Goal: Task Accomplishment & Management: Use online tool/utility

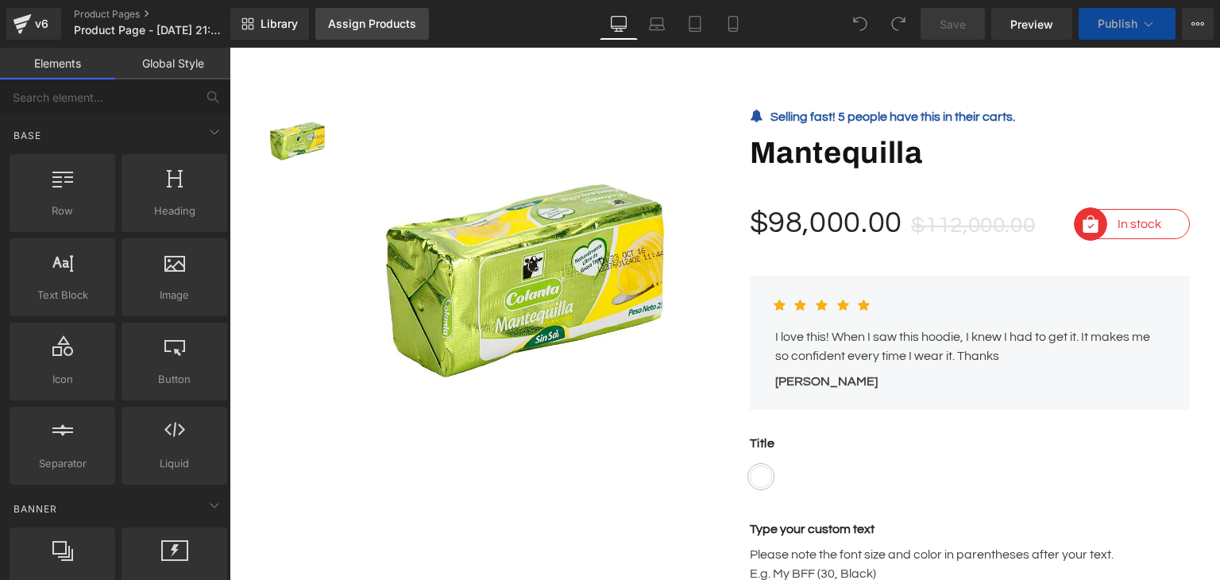
click at [353, 27] on div "Assign Products" at bounding box center [372, 23] width 88 height 13
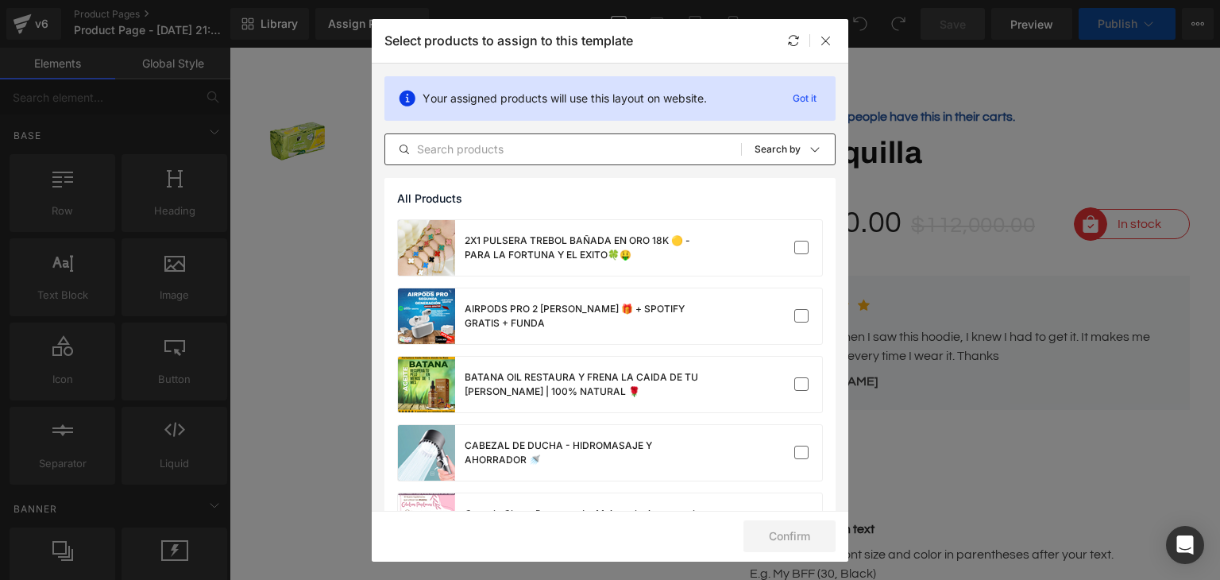
click at [627, 137] on div "All Products Shopify Collections Product Templates Shopify Collections Sort: Se…" at bounding box center [609, 149] width 451 height 32
click at [604, 147] on input "text" at bounding box center [563, 149] width 356 height 19
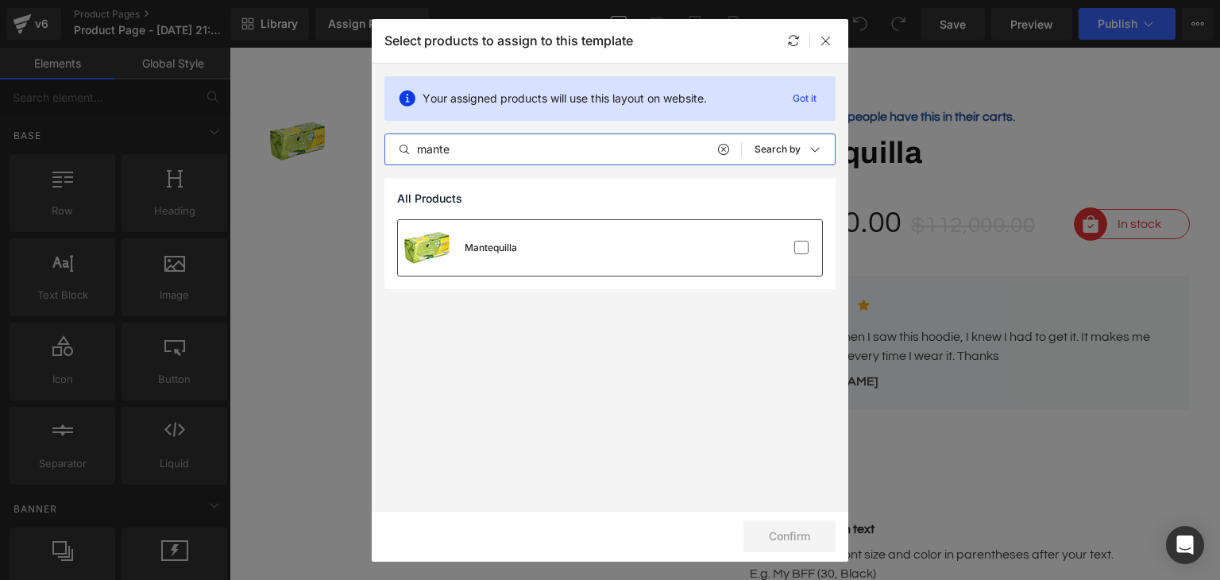
type input "mante"
click at [591, 246] on div "Mantequilla" at bounding box center [610, 248] width 424 height 56
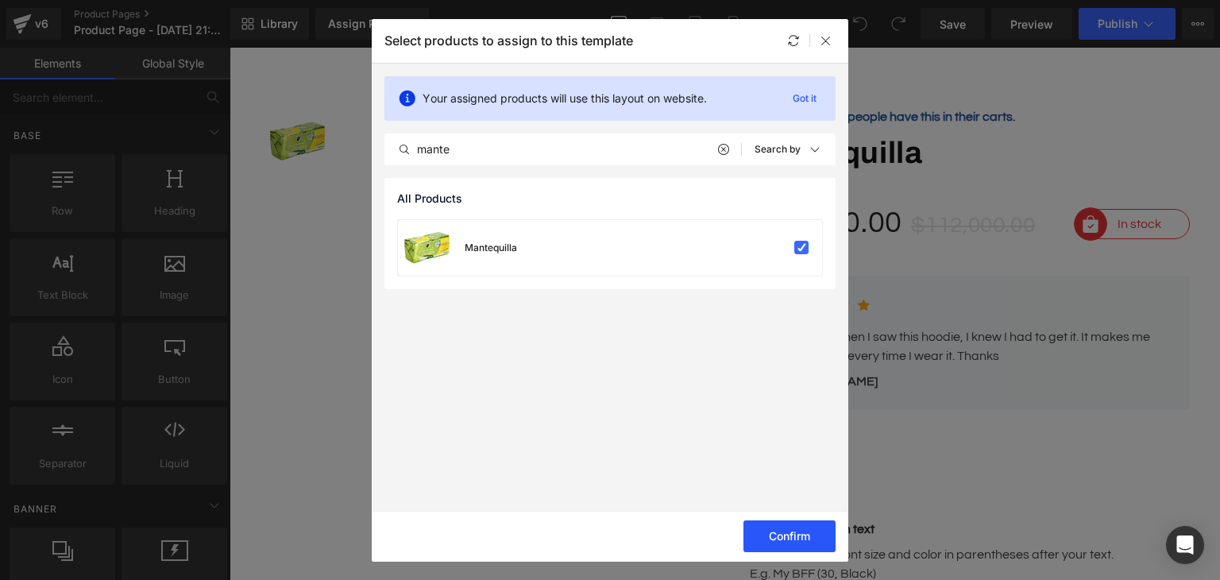
click at [788, 540] on button "Confirm" at bounding box center [789, 536] width 92 height 32
click at [788, 540] on button "Success" at bounding box center [779, 536] width 112 height 32
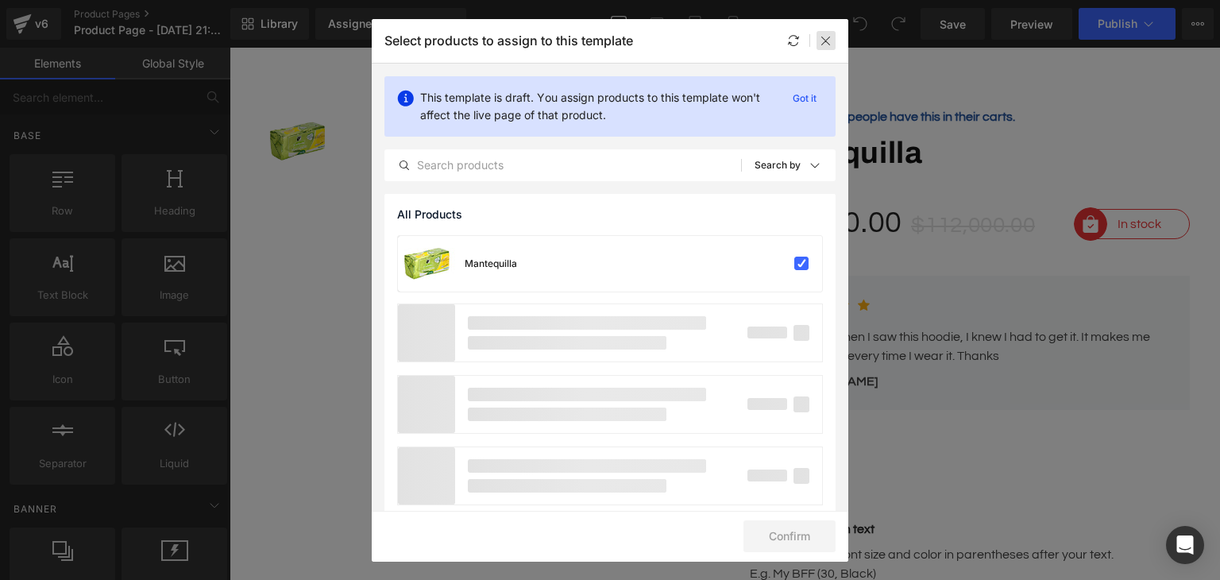
click at [828, 41] on icon at bounding box center [825, 40] width 13 height 13
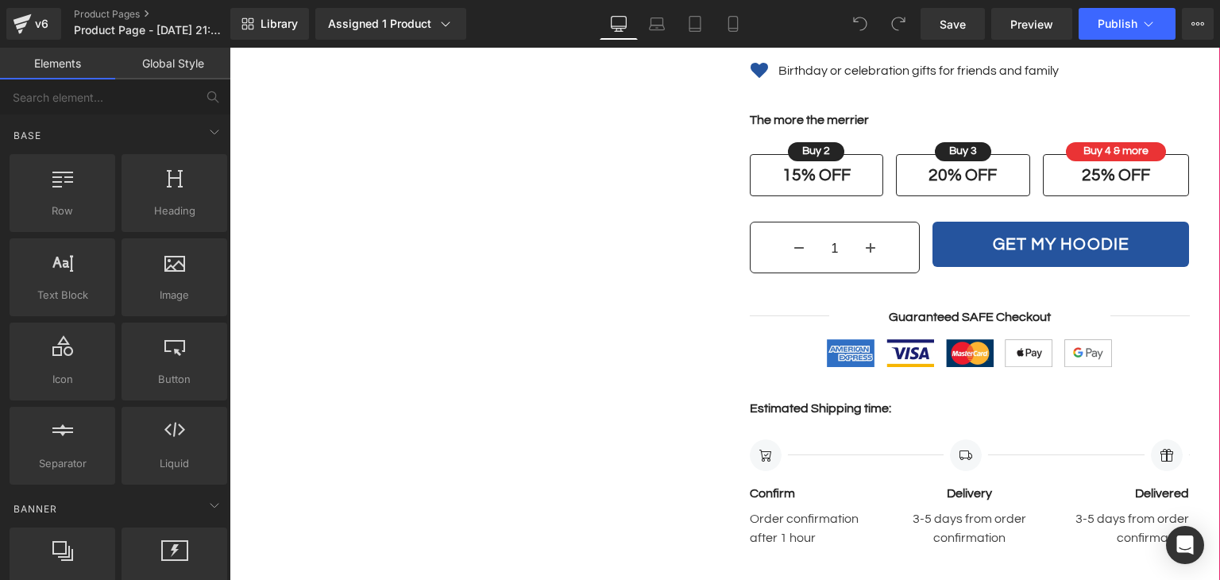
scroll to position [873, 0]
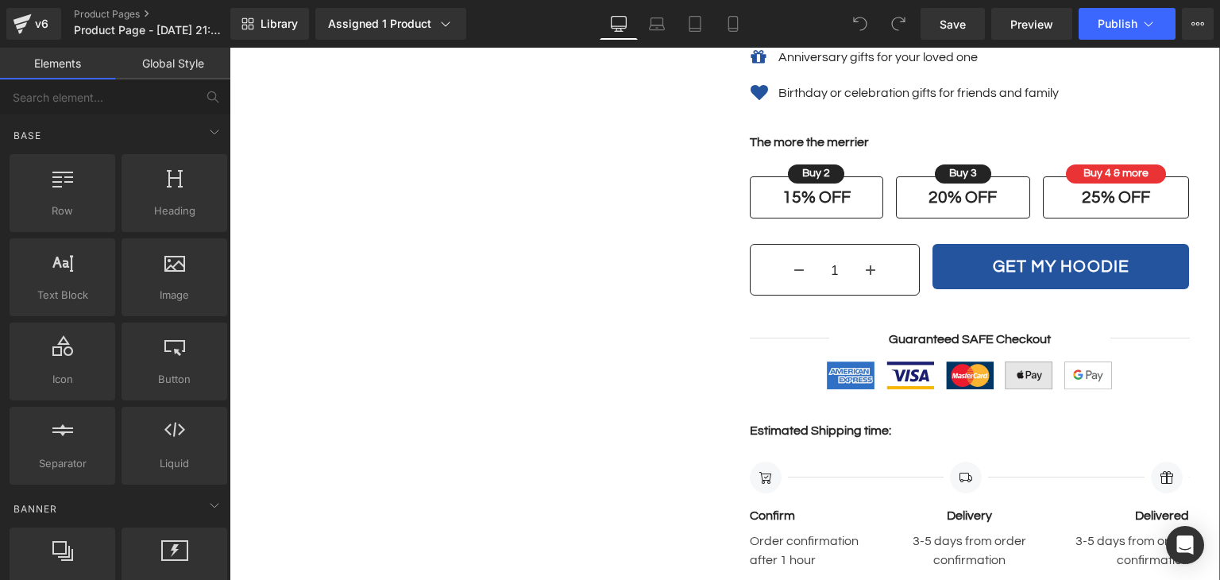
click at [975, 361] on div "Image Image Image Image Image Icon List Hoz" at bounding box center [970, 379] width 440 height 37
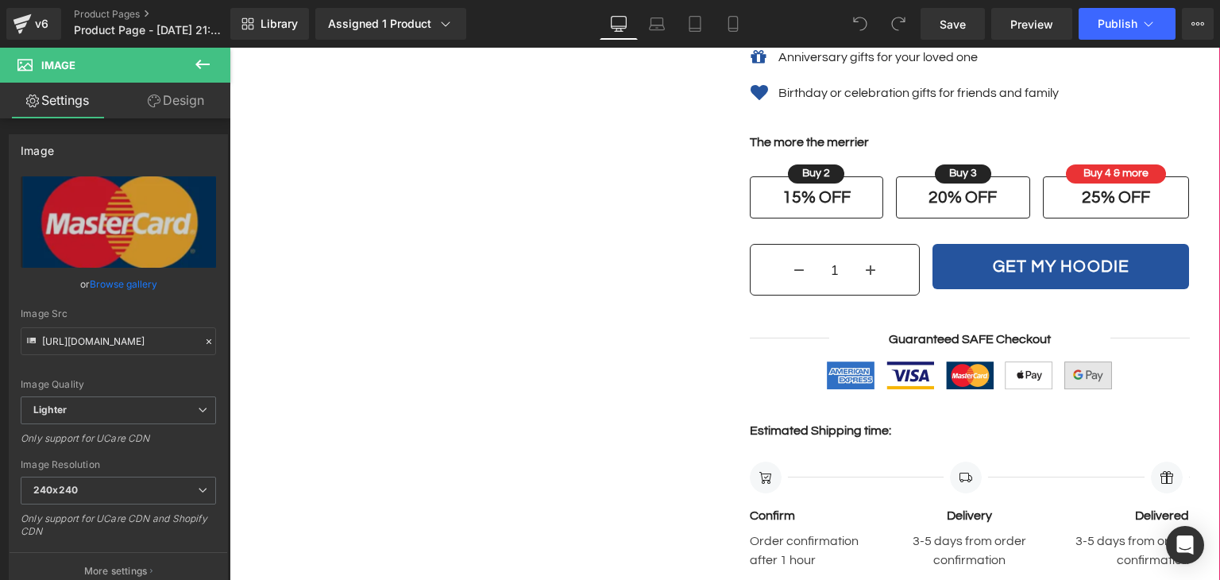
click at [1026, 342] on div "Separator Guaranteed SAFE Checkout Text Block Separator Row" at bounding box center [970, 339] width 440 height 19
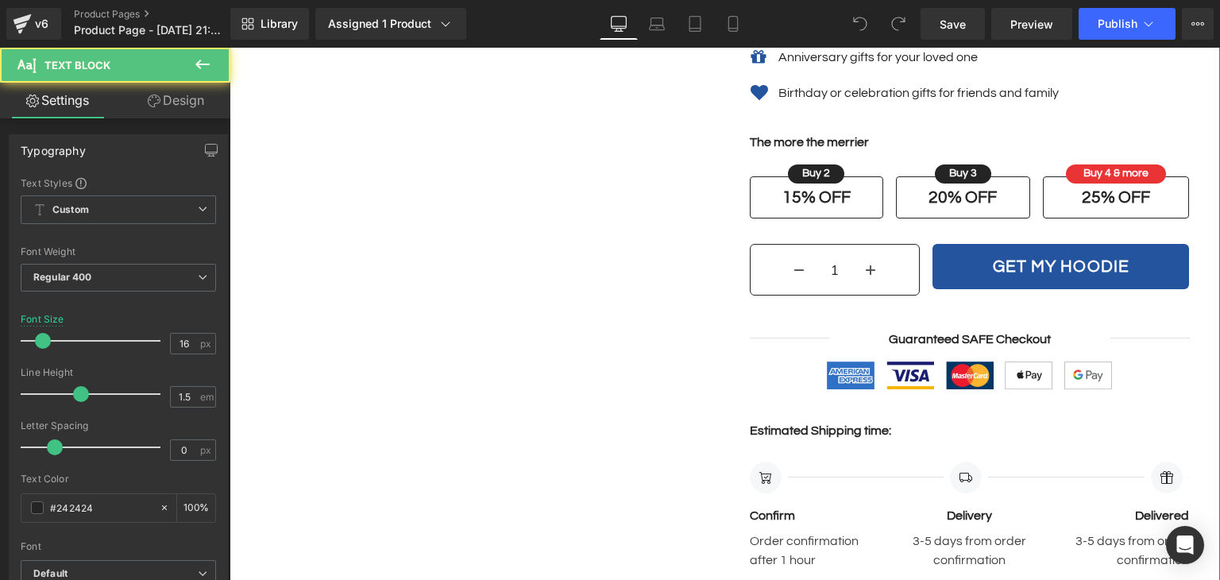
click at [1080, 381] on div "Image" at bounding box center [1088, 375] width 56 height 28
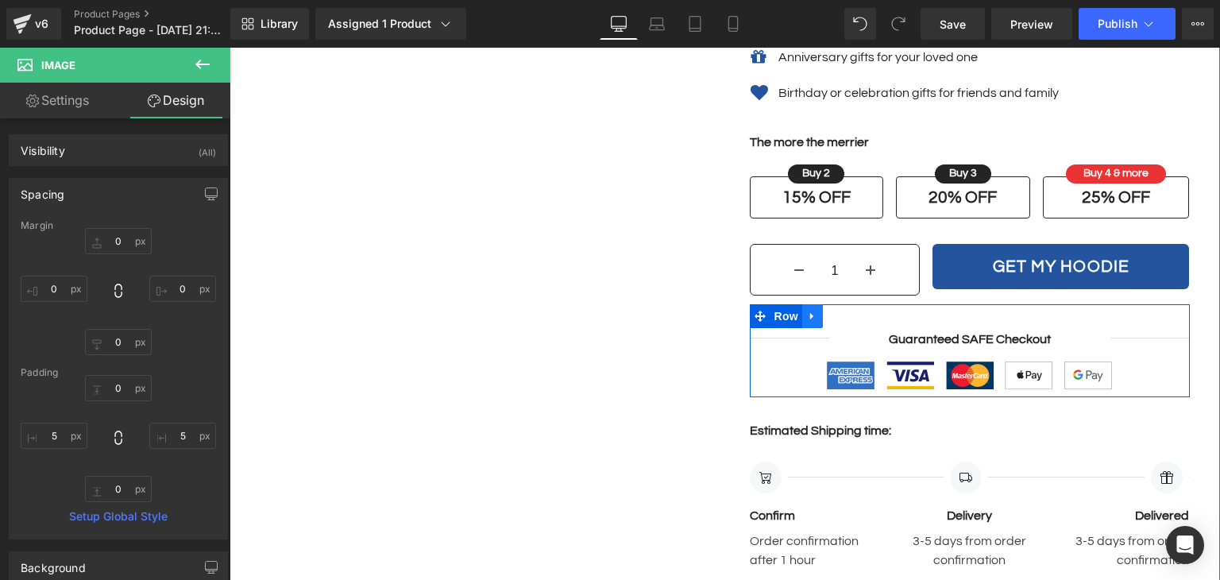
click at [804, 321] on link at bounding box center [812, 316] width 21 height 24
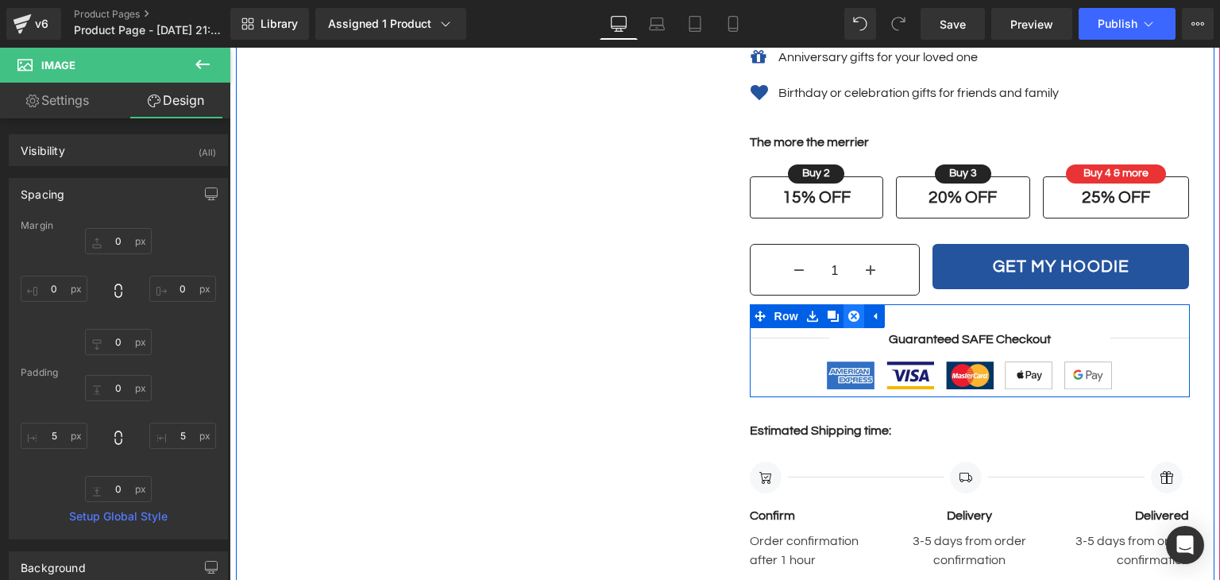
click at [849, 310] on icon at bounding box center [853, 315] width 11 height 11
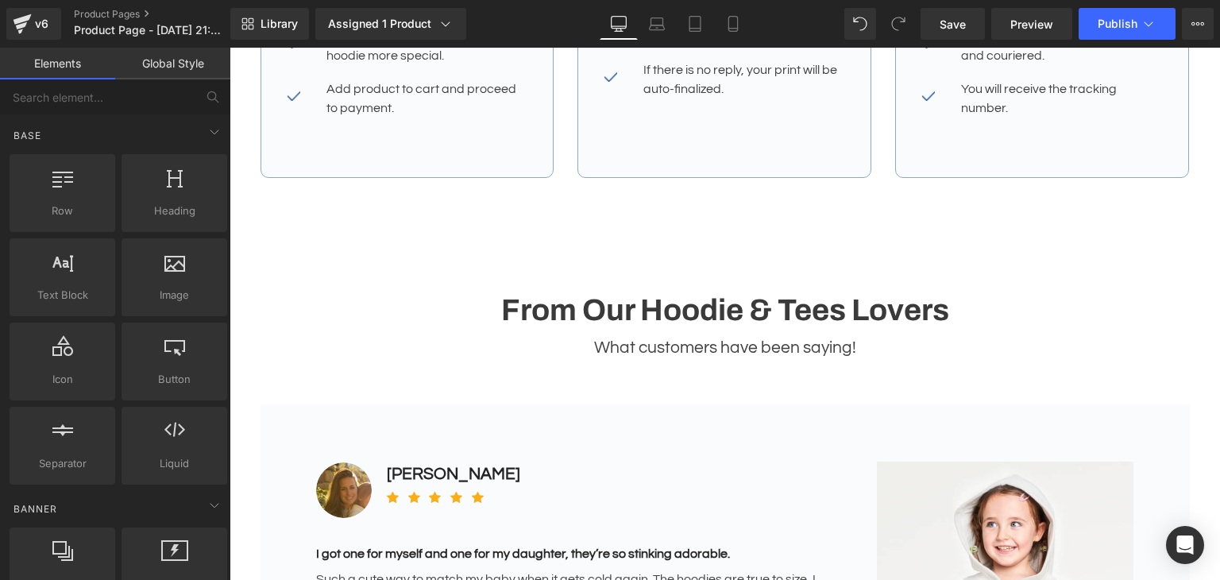
scroll to position [2461, 0]
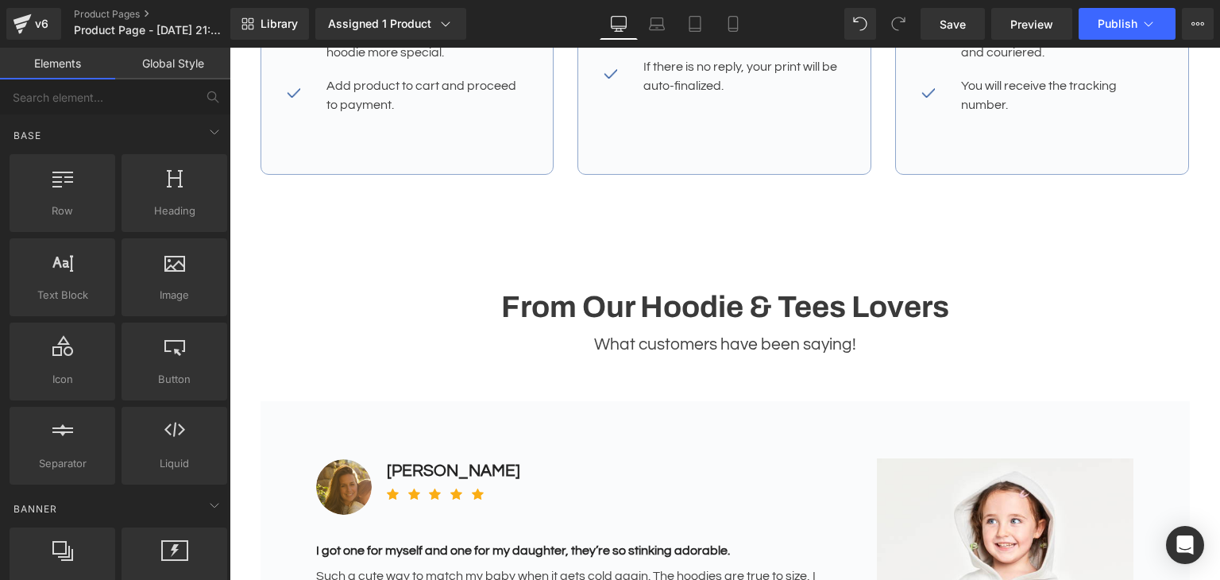
drag, startPoint x: 969, startPoint y: 17, endPoint x: 1007, endPoint y: 45, distance: 47.2
click at [969, 17] on link "Save" at bounding box center [952, 24] width 64 height 32
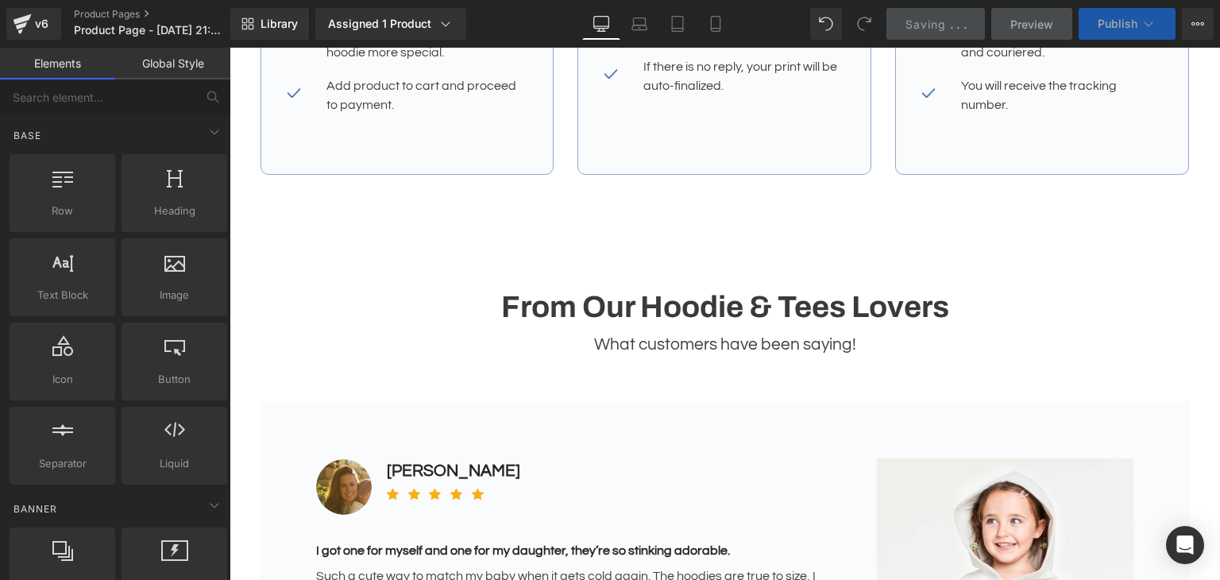
click at [1150, 25] on icon at bounding box center [1148, 24] width 16 height 16
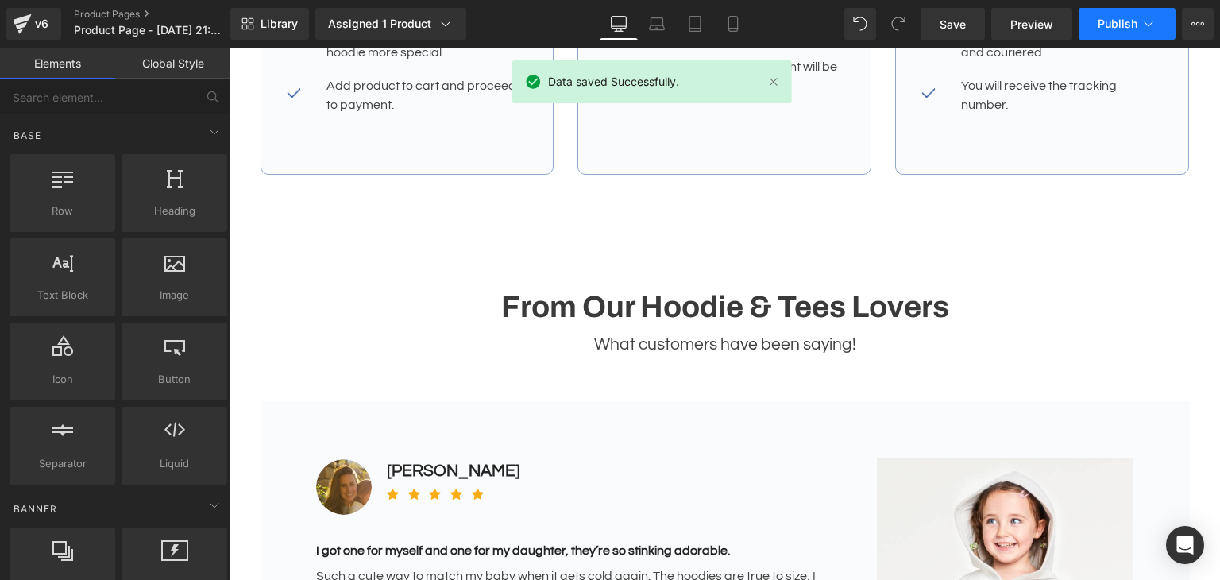
click at [1139, 20] on button "Publish" at bounding box center [1126, 24] width 97 height 32
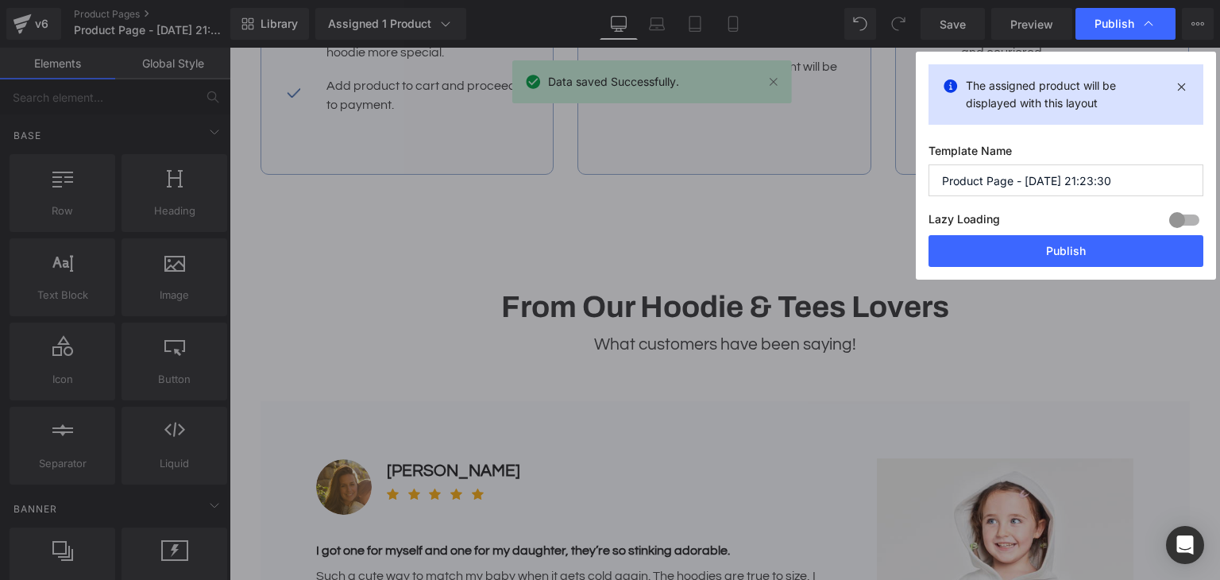
drag, startPoint x: 1134, startPoint y: 169, endPoint x: 110, endPoint y: 81, distance: 1028.0
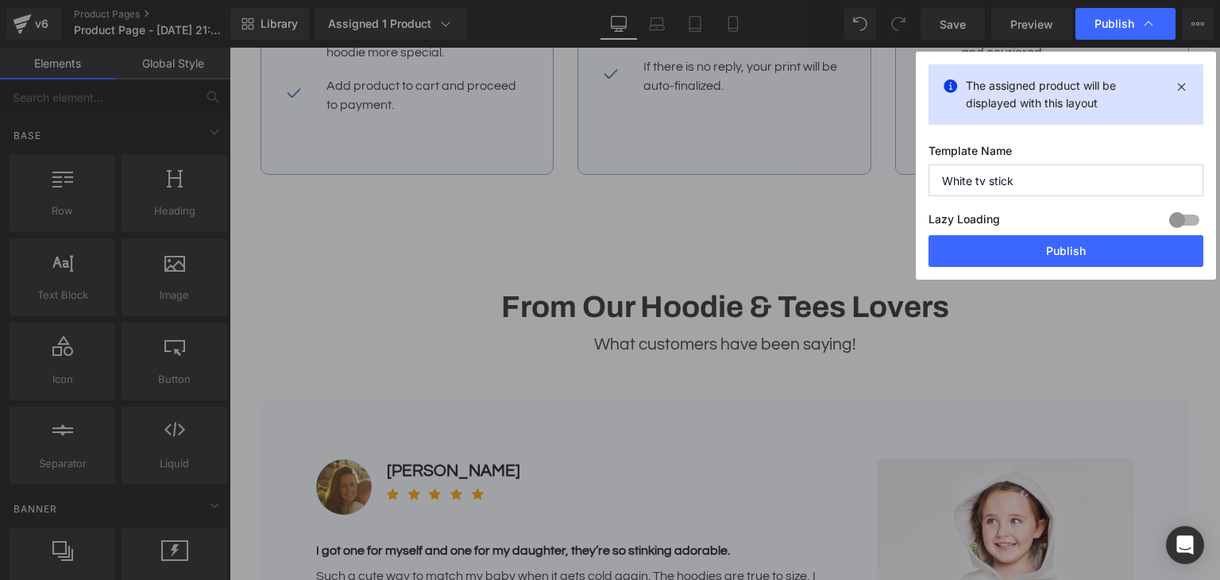
type input "White tv stick"
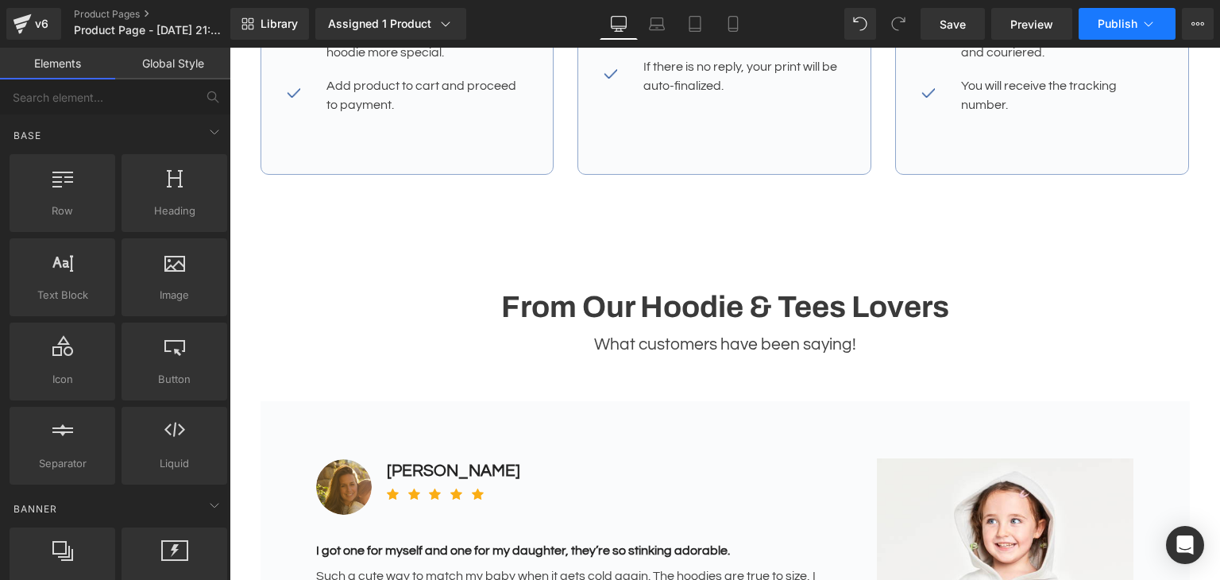
click at [1153, 22] on icon at bounding box center [1148, 24] width 16 height 16
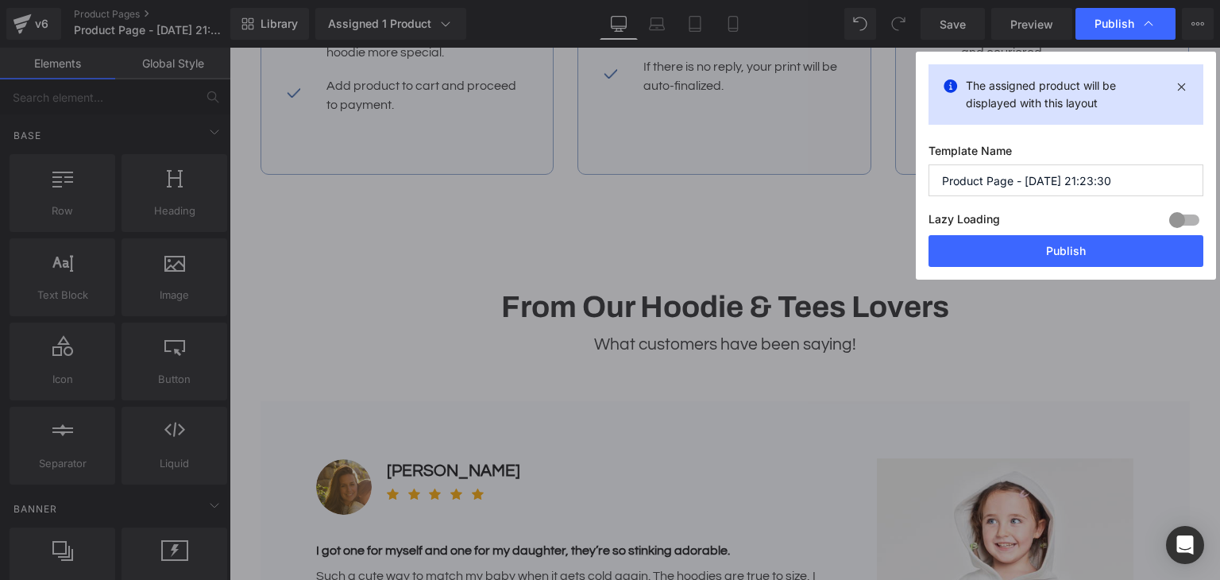
click at [0, 0] on input "Product Page - [DATE] 21:23:30" at bounding box center [0, 0] width 0 height 0
type input "White tv stick 13"
drag, startPoint x: 1027, startPoint y: 238, endPoint x: 798, endPoint y: 191, distance: 234.4
